Goal: Task Accomplishment & Management: Complete application form

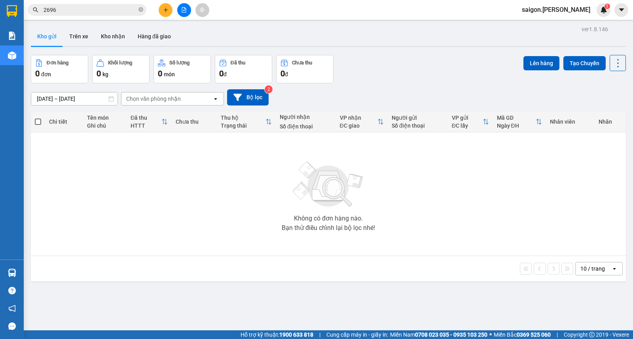
click at [166, 11] on icon "plus" at bounding box center [166, 10] width 6 height 6
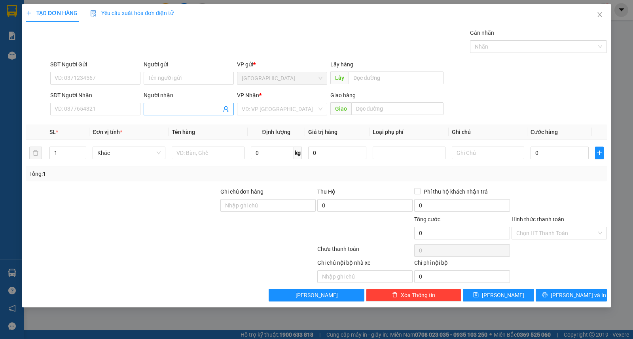
click at [187, 106] on input "Người nhận" at bounding box center [184, 109] width 73 height 9
type input "lới"
type input "ư"
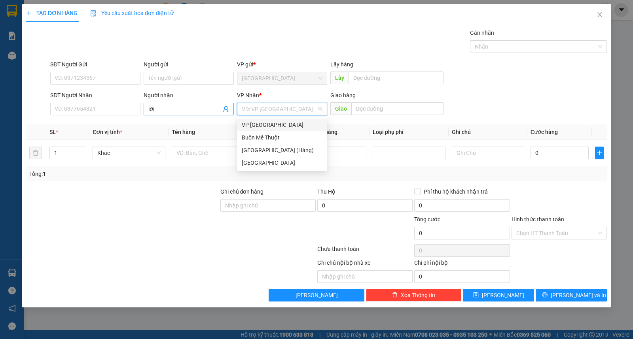
type input "ư"
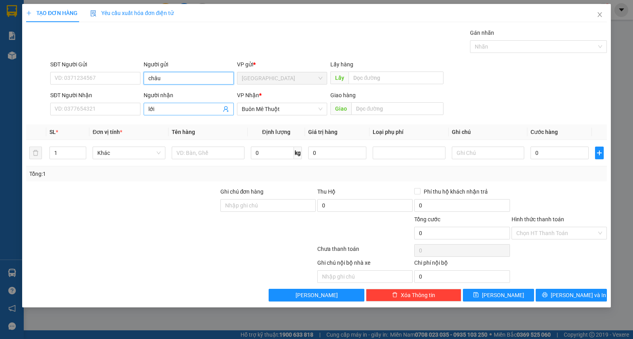
type input "châu"
type input "kn"
drag, startPoint x: 560, startPoint y: 285, endPoint x: 562, endPoint y: 293, distance: 7.4
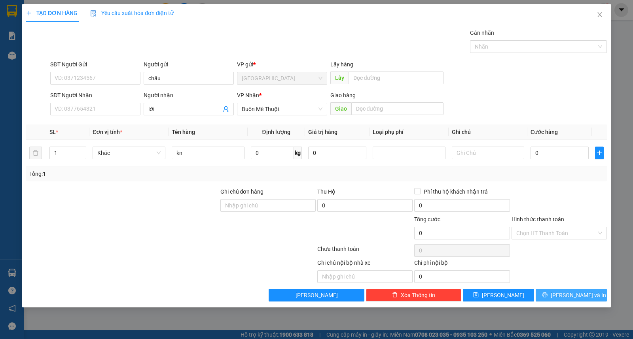
click at [560, 286] on div "Transit Pickup Surcharge Ids Transit Deliver Surcharge Ids Transit Deliver Surc…" at bounding box center [316, 164] width 580 height 273
click at [562, 293] on button "[PERSON_NAME] và In" at bounding box center [570, 295] width 71 height 13
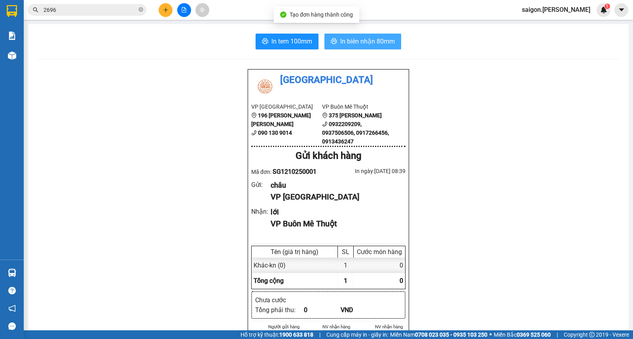
click at [360, 41] on span "In biên nhận 80mm" at bounding box center [367, 41] width 55 height 10
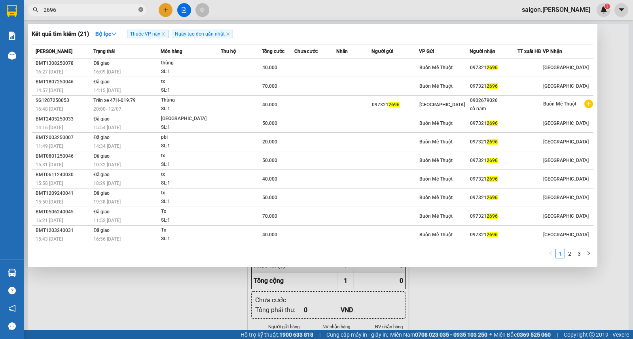
click at [141, 10] on icon "close-circle" at bounding box center [140, 9] width 5 height 5
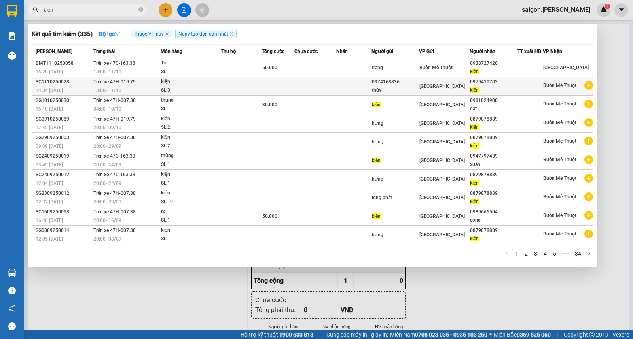
type input "kiên"
click at [110, 85] on span "Trên xe 47H-019.79" at bounding box center [114, 82] width 42 height 6
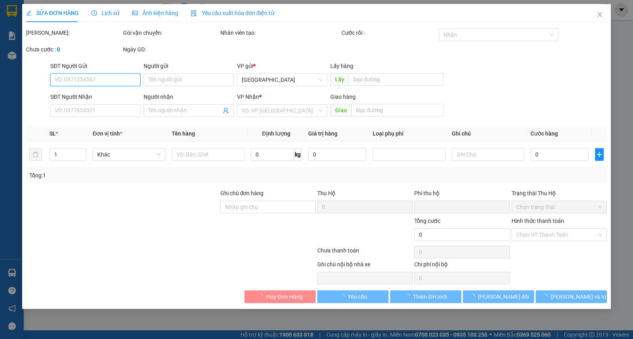
type input "0974168836"
type input "thúy"
type input "0979410703"
type input "kiên"
type input "0"
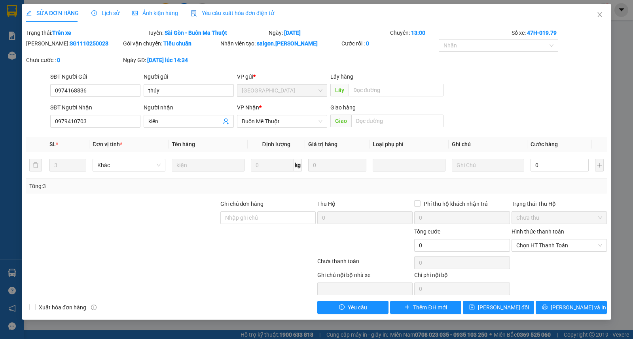
click at [97, 10] on span "Lịch sử" at bounding box center [105, 13] width 28 height 6
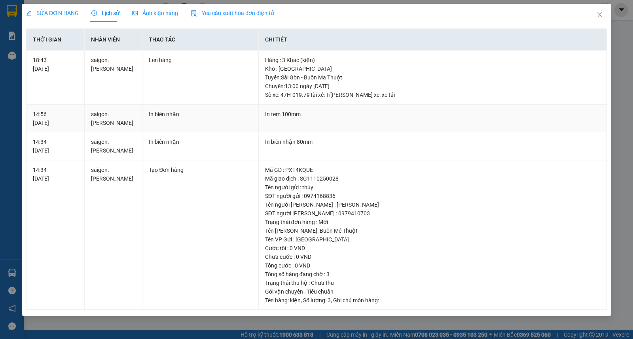
click at [321, 119] on td "In tem 100mm" at bounding box center [433, 119] width 348 height 28
click at [600, 15] on icon "close" at bounding box center [599, 14] width 6 height 6
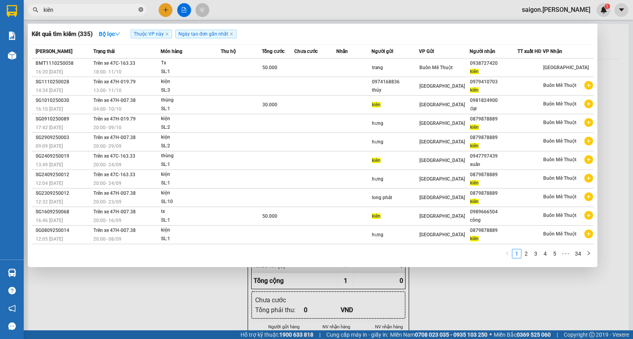
click at [142, 8] on icon "close-circle" at bounding box center [140, 9] width 5 height 5
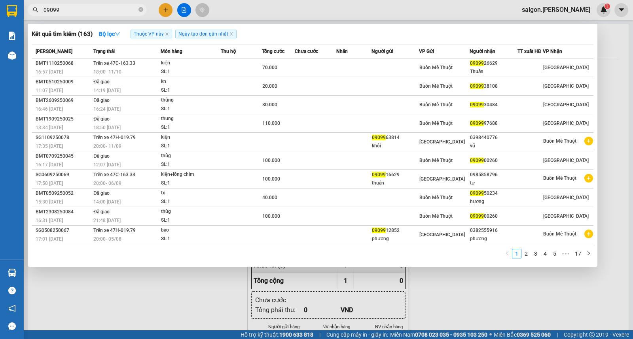
type input "09099"
click at [172, 12] on div at bounding box center [316, 169] width 633 height 339
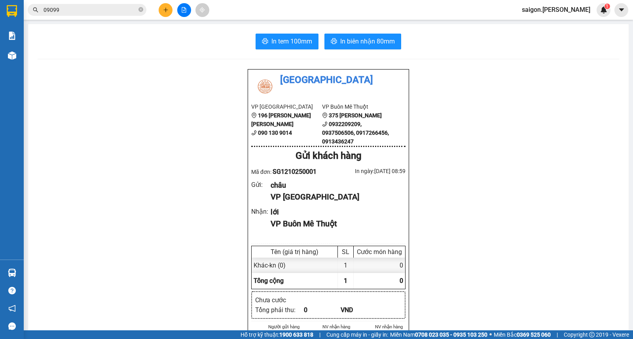
click at [161, 10] on button at bounding box center [166, 10] width 14 height 14
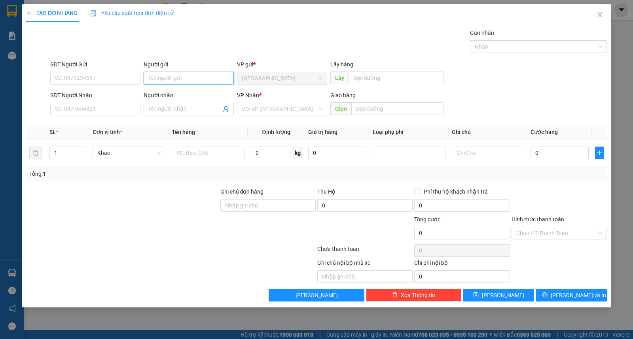
click at [180, 80] on input "Người gửi" at bounding box center [189, 78] width 90 height 13
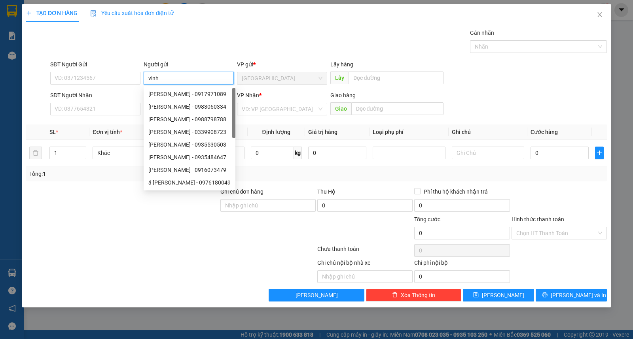
type input "vinh"
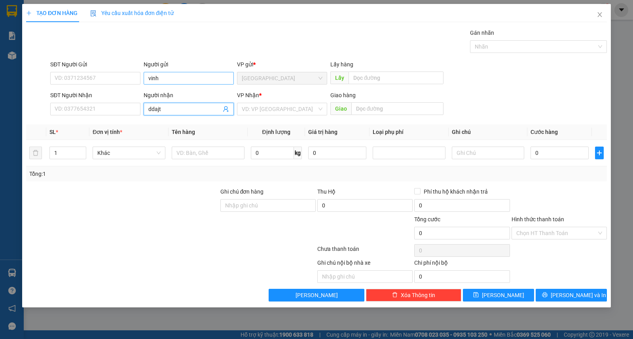
type input "d"
type input "[PERSON_NAME]"
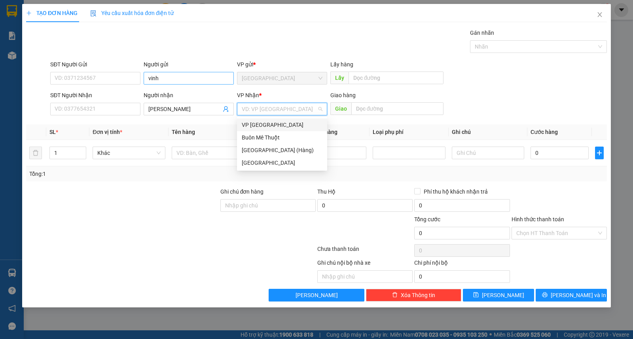
type input "ư"
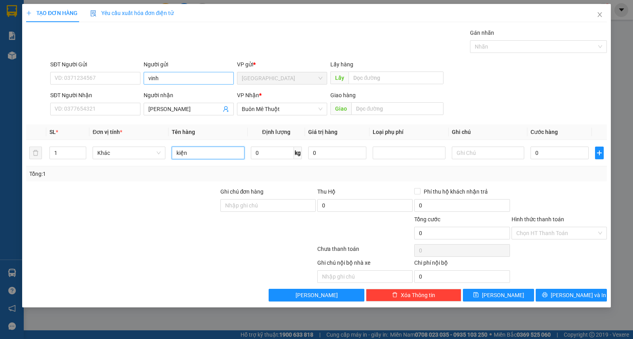
type input "kiện"
click at [565, 305] on div "TẠO ĐƠN HÀNG Yêu cầu xuất [PERSON_NAME] điện tử Transit Pickup Surcharge Ids Tr…" at bounding box center [316, 156] width 588 height 304
click at [579, 287] on div "Transit Pickup Surcharge Ids Transit Deliver Surcharge Ids Transit Deliver Surc…" at bounding box center [316, 164] width 580 height 273
click at [582, 291] on span "[PERSON_NAME] và In" at bounding box center [577, 295] width 55 height 9
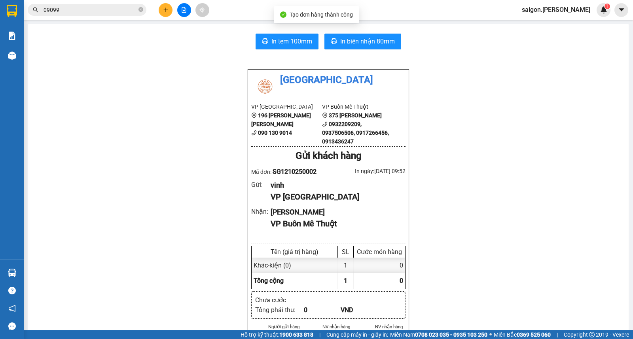
click at [386, 36] on span "In biên nhận 80mm" at bounding box center [367, 41] width 55 height 10
